Goal: Task Accomplishment & Management: Manage account settings

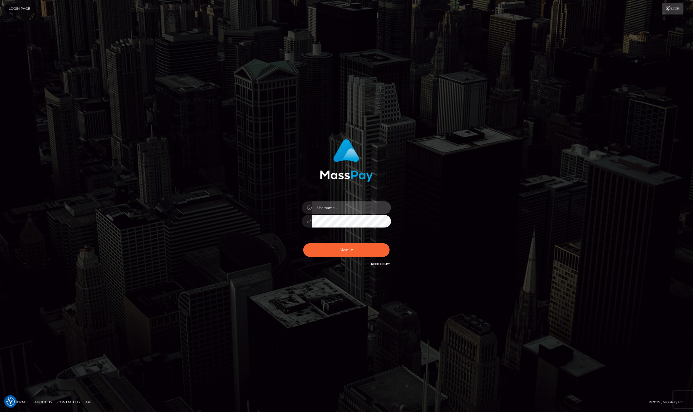
type input "Laila de Asis"
click at [324, 250] on button "Sign in" at bounding box center [346, 250] width 86 height 14
type input "Laila de Asis"
click at [324, 250] on button "Sign in" at bounding box center [346, 250] width 86 height 14
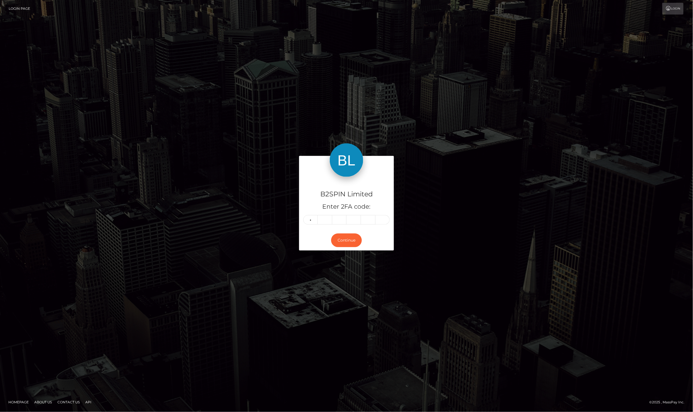
type input "1"
type input "7"
type input "2"
type input "4"
type input "7"
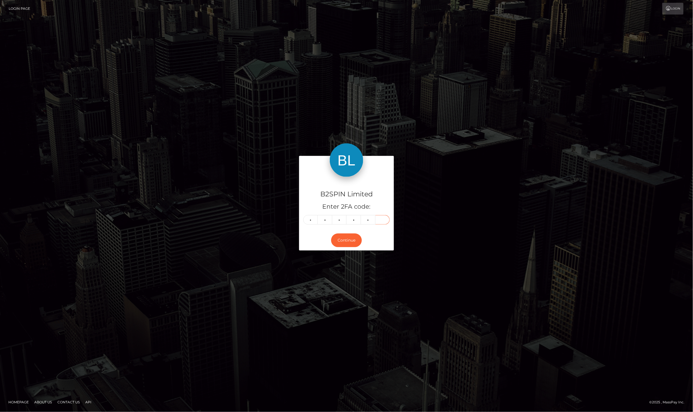
type input "1"
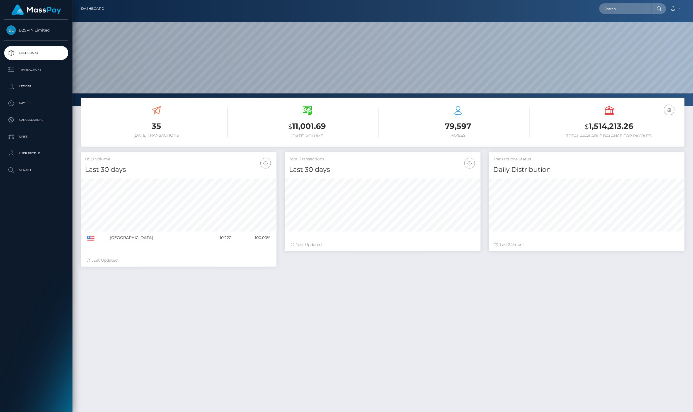
scroll to position [97, 195]
